Goal: Task Accomplishment & Management: Use online tool/utility

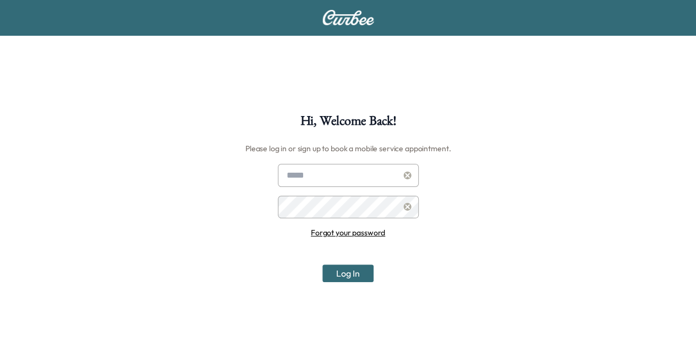
click at [323, 170] on input "text" at bounding box center [348, 175] width 141 height 23
click at [355, 182] on input "text" at bounding box center [348, 175] width 141 height 23
type input "**********"
click at [322, 264] on button "Log In" at bounding box center [347, 273] width 51 height 18
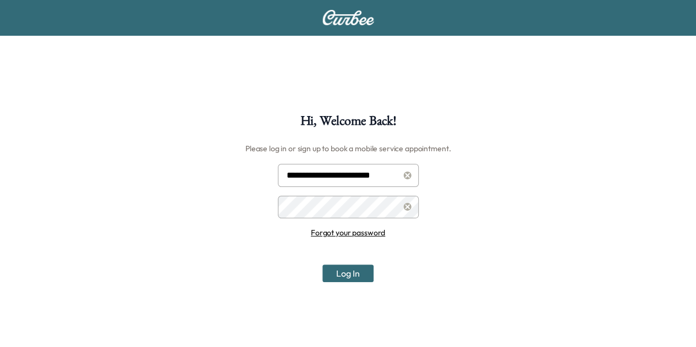
click at [322, 264] on button "Log In" at bounding box center [347, 273] width 51 height 18
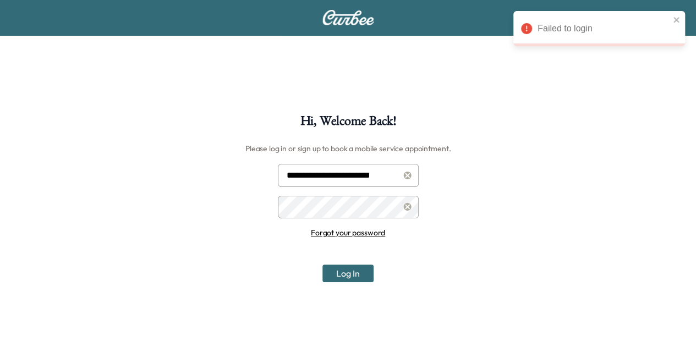
click at [366, 234] on link "Forgot your password" at bounding box center [348, 233] width 74 height 10
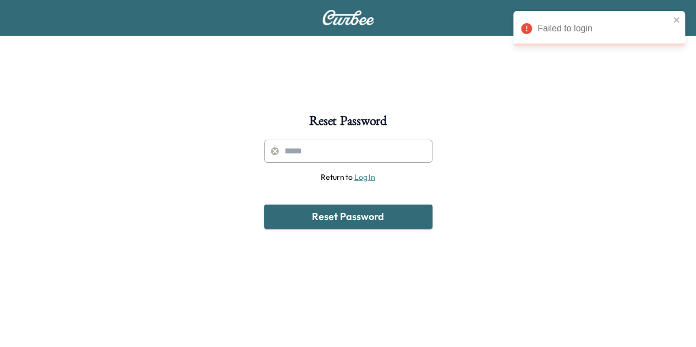
click at [329, 149] on input "text" at bounding box center [348, 151] width 168 height 23
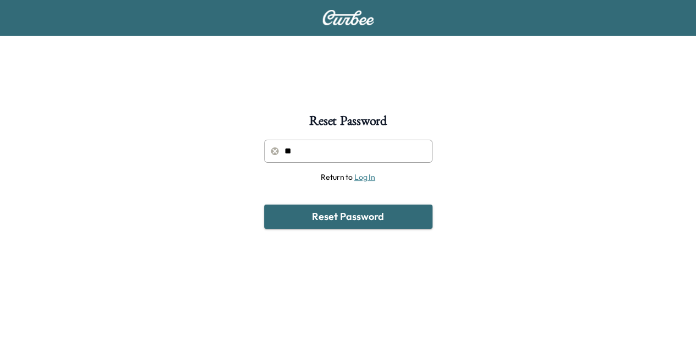
type input "*"
click at [366, 178] on link "Log In" at bounding box center [364, 177] width 21 height 10
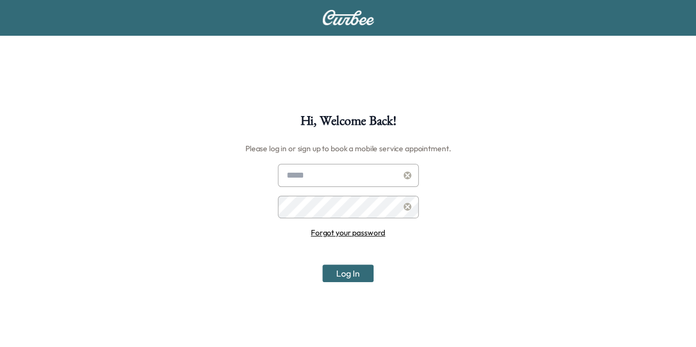
click at [343, 182] on input "text" at bounding box center [348, 175] width 141 height 23
type input "**********"
click at [322, 264] on button "Log In" at bounding box center [347, 273] width 51 height 18
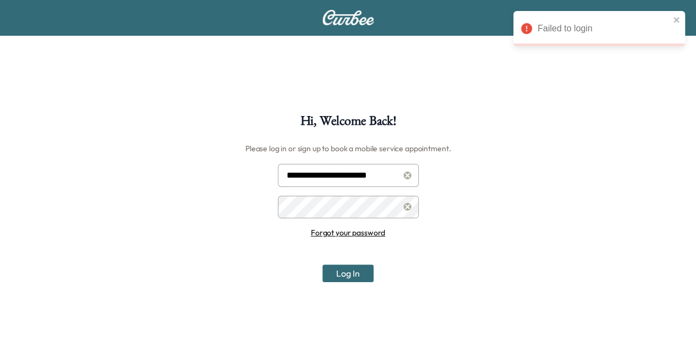
click at [322, 264] on button "Log In" at bounding box center [347, 273] width 51 height 18
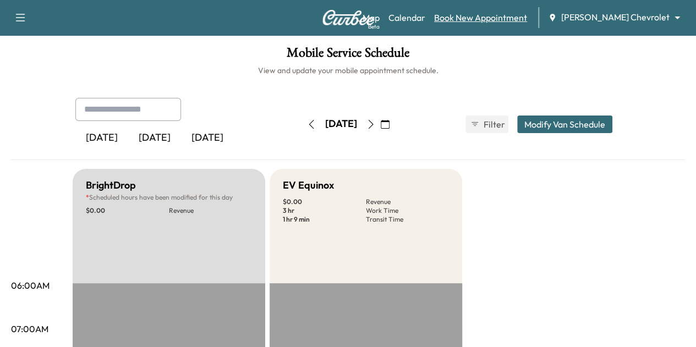
click at [527, 21] on link "Book New Appointment" at bounding box center [480, 17] width 93 height 13
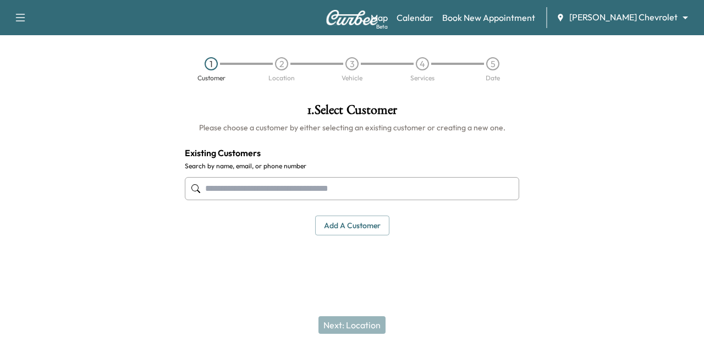
click at [339, 183] on input "text" at bounding box center [352, 188] width 334 height 23
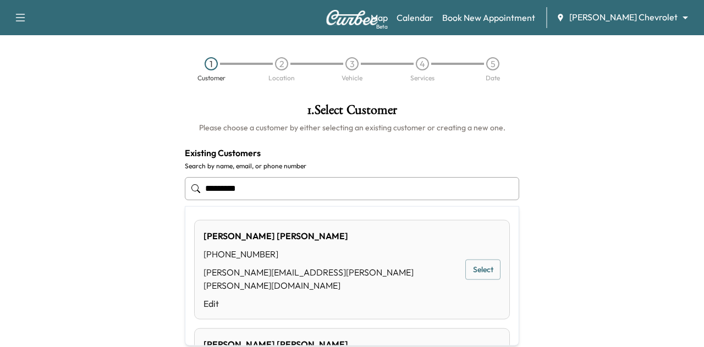
type input "*********"
